Goal: Navigation & Orientation: Understand site structure

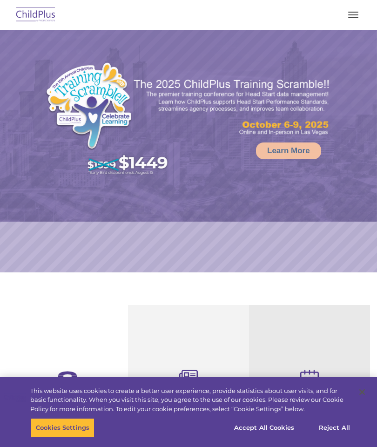
select select "MEDIUM"
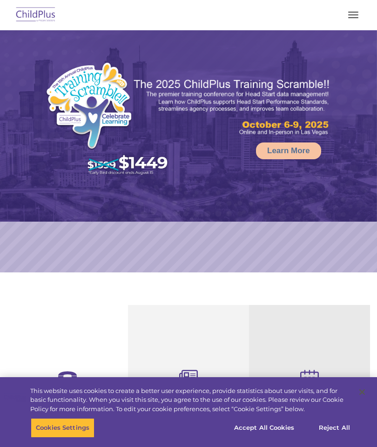
select select "MEDIUM"
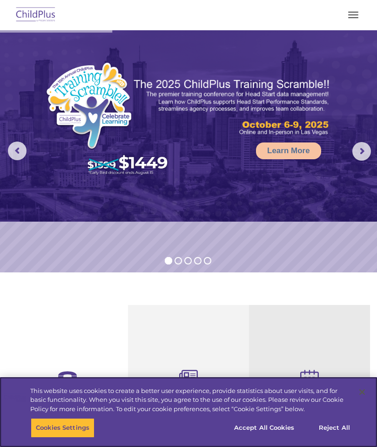
click at [268, 427] on button "Accept All Cookies" at bounding box center [264, 428] width 70 height 20
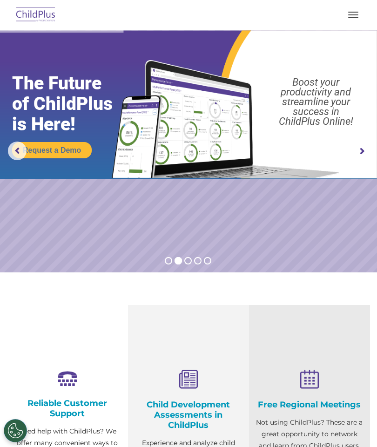
click at [348, 16] on button "button" at bounding box center [353, 14] width 20 height 15
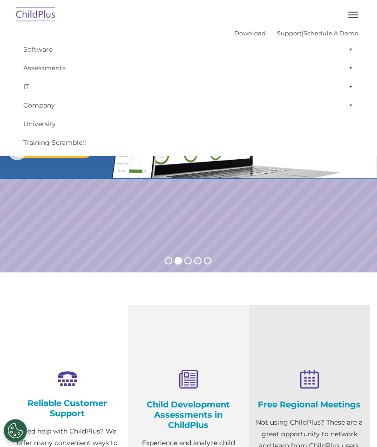
click at [354, 16] on button "button" at bounding box center [353, 14] width 20 height 15
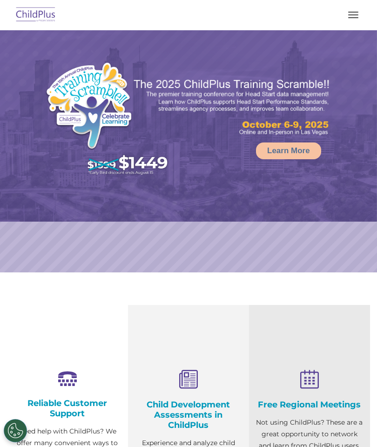
select select "MEDIUM"
